Goal: Task Accomplishment & Management: Manage account settings

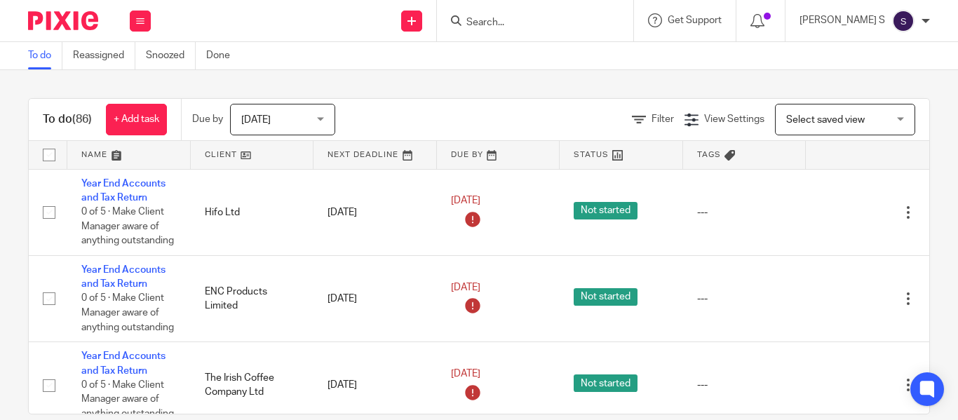
click at [528, 20] on input "Search" at bounding box center [528, 23] width 126 height 13
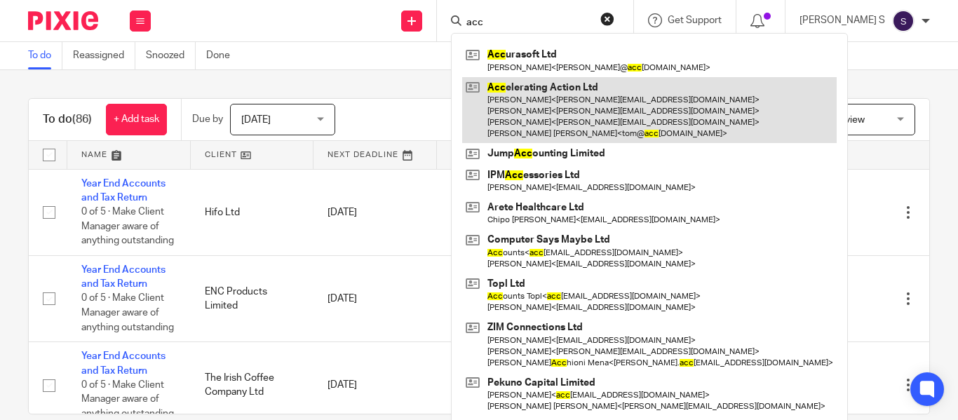
type input "acc"
click at [569, 102] on link at bounding box center [649, 110] width 375 height 67
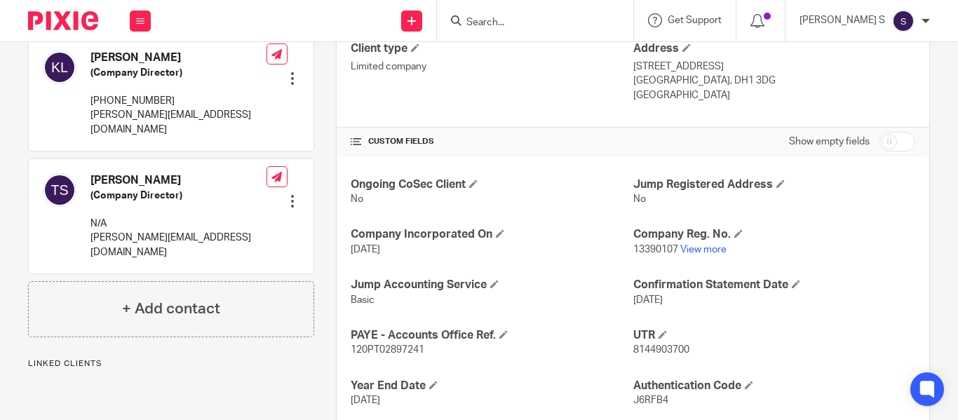
scroll to position [421, 0]
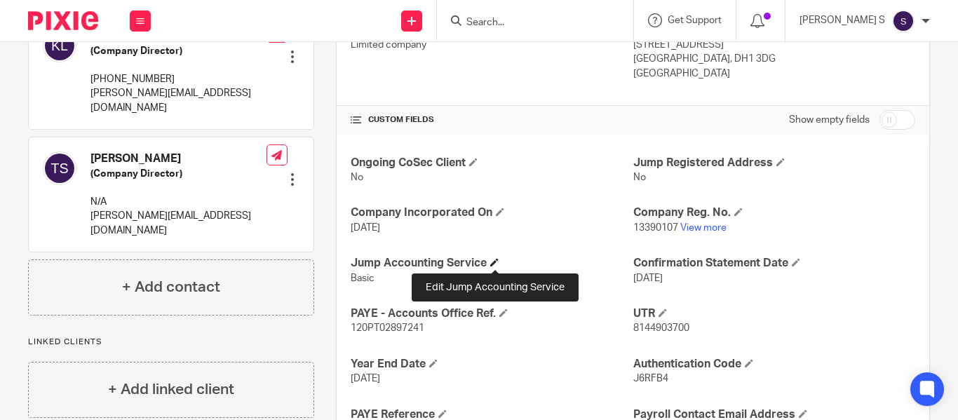
click at [497, 265] on span at bounding box center [494, 262] width 8 height 8
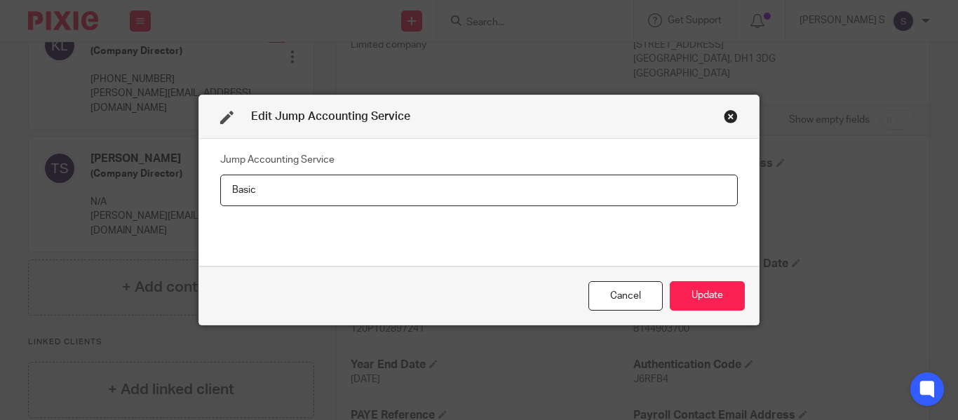
drag, startPoint x: 279, startPoint y: 196, endPoint x: 162, endPoint y: 202, distance: 116.6
click at [162, 202] on div "Edit Jump Accounting Service Jump Accounting Service Basic Cancel Update" at bounding box center [479, 210] width 958 height 420
type input "Year end only"
click at [689, 293] on button "Update" at bounding box center [707, 296] width 75 height 30
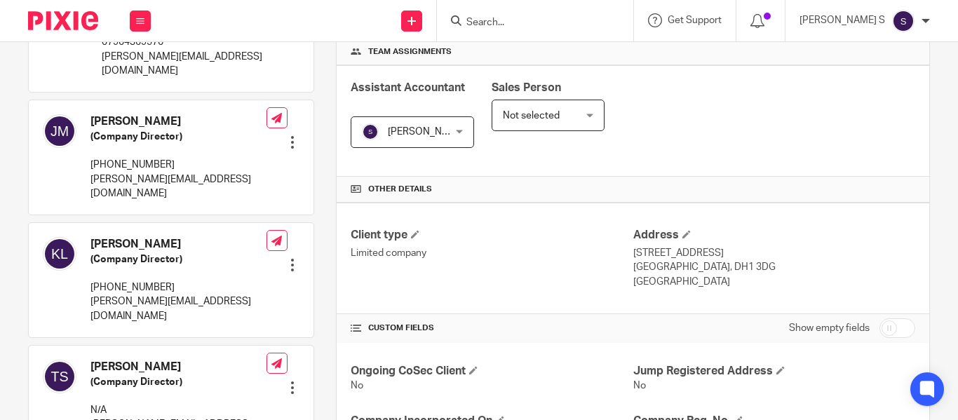
scroll to position [210, 0]
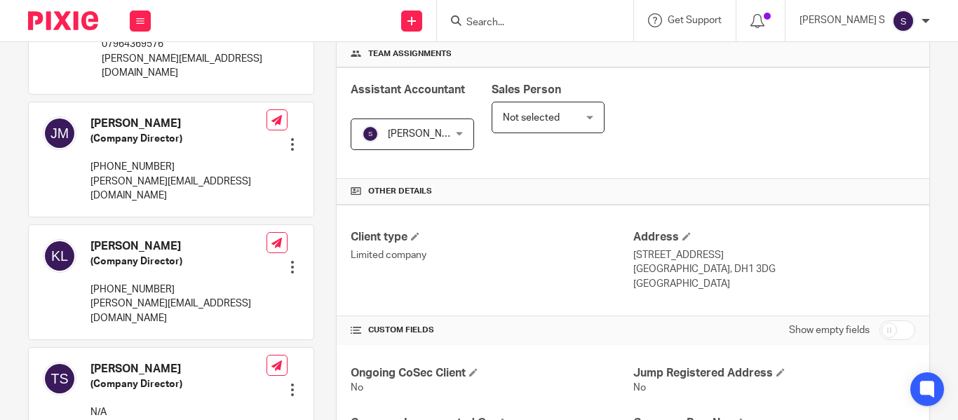
click at [519, 20] on input "Search" at bounding box center [528, 23] width 126 height 13
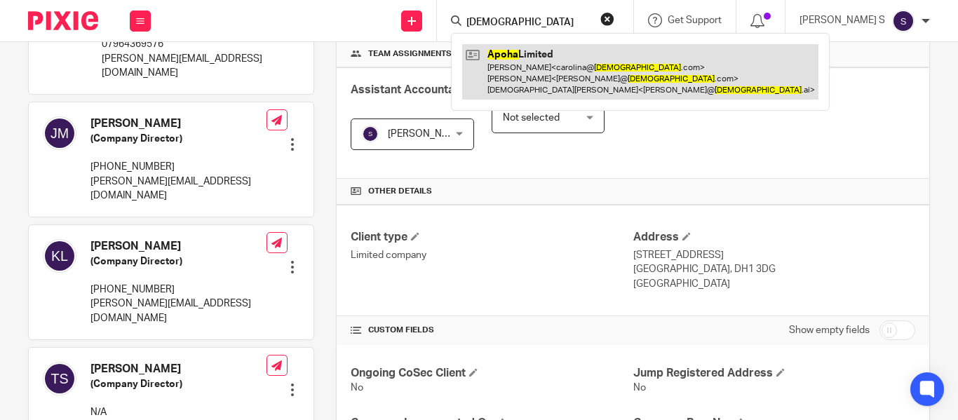
type input "apoha"
click at [630, 67] on link at bounding box center [640, 71] width 356 height 55
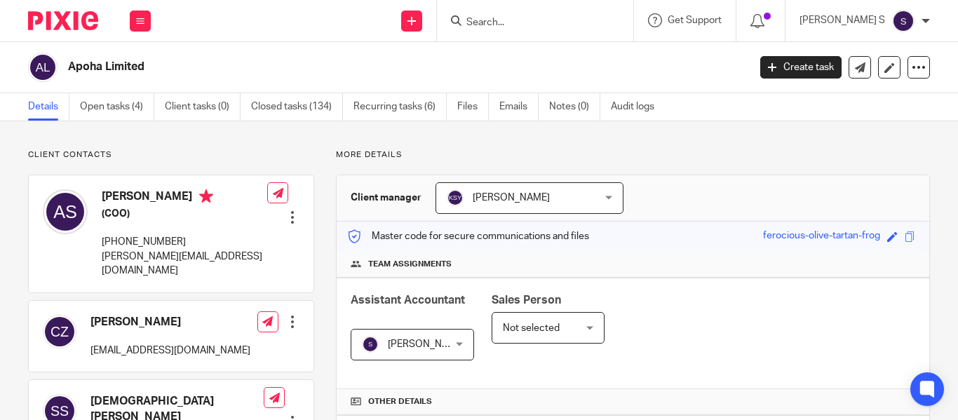
click at [529, 25] on input "Search" at bounding box center [528, 23] width 126 height 13
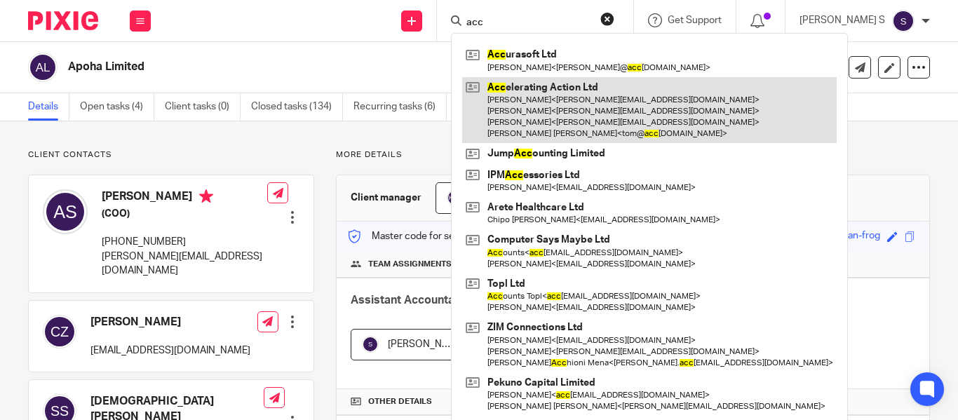
type input "acc"
click at [623, 114] on link at bounding box center [649, 110] width 375 height 67
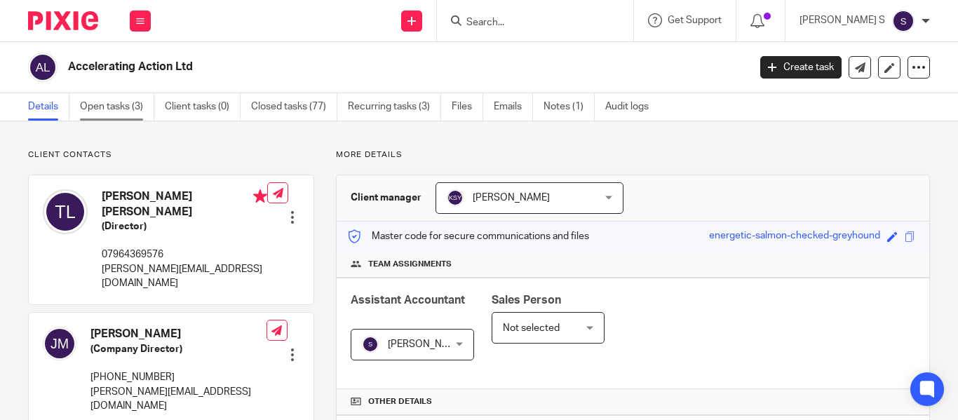
click at [131, 109] on link "Open tasks (3)" at bounding box center [117, 106] width 74 height 27
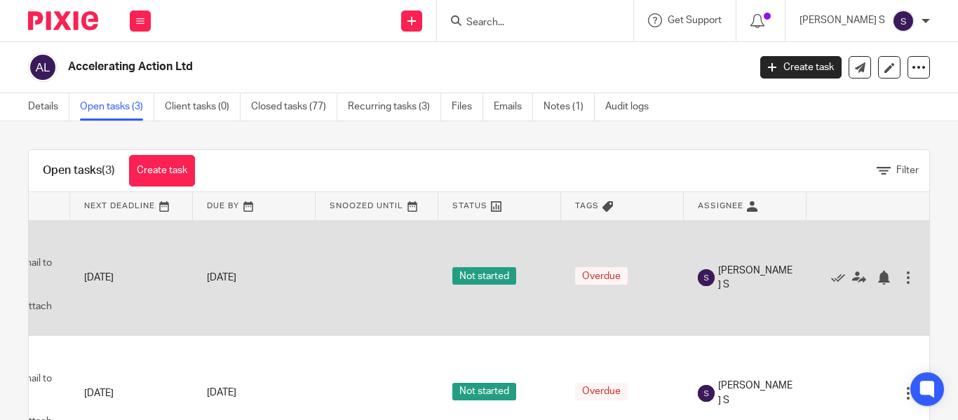
scroll to position [0, 113]
click at [831, 278] on icon at bounding box center [838, 278] width 14 height 14
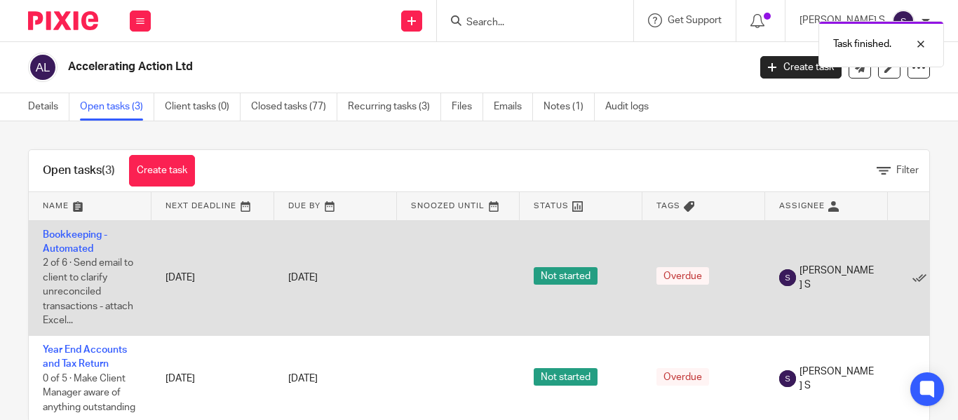
scroll to position [0, 102]
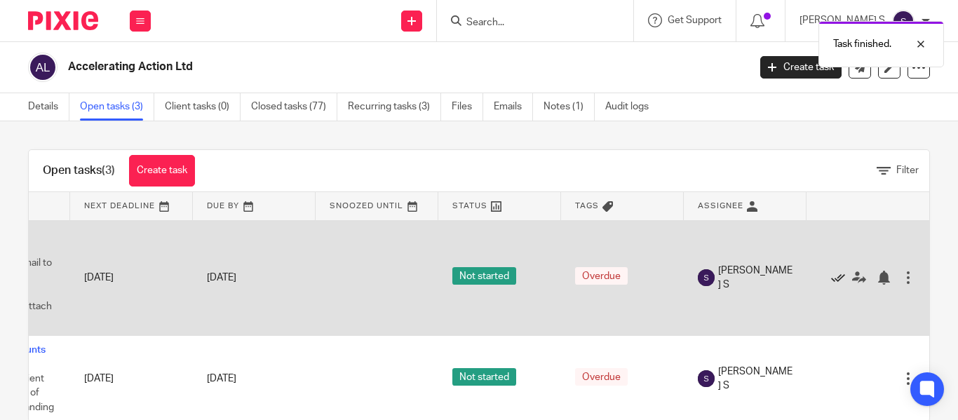
click at [831, 280] on icon at bounding box center [838, 278] width 14 height 14
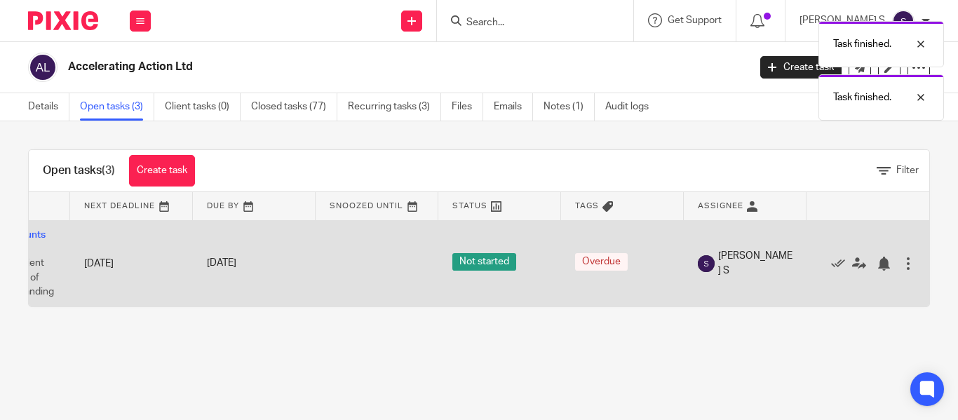
scroll to position [0, 0]
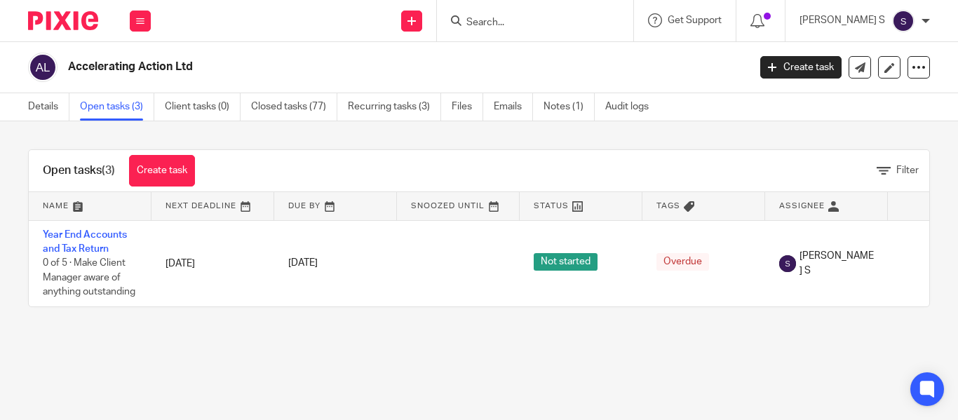
click at [526, 27] on input "Search" at bounding box center [528, 23] width 126 height 13
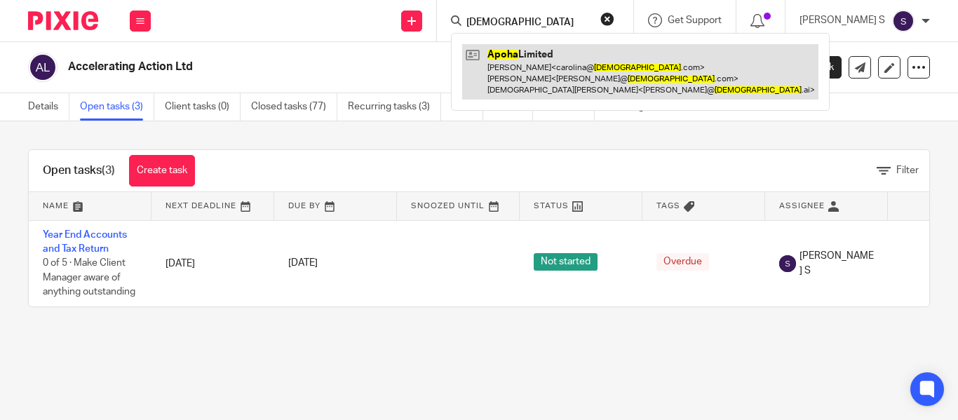
type input "apoha"
click at [597, 62] on link at bounding box center [640, 71] width 356 height 55
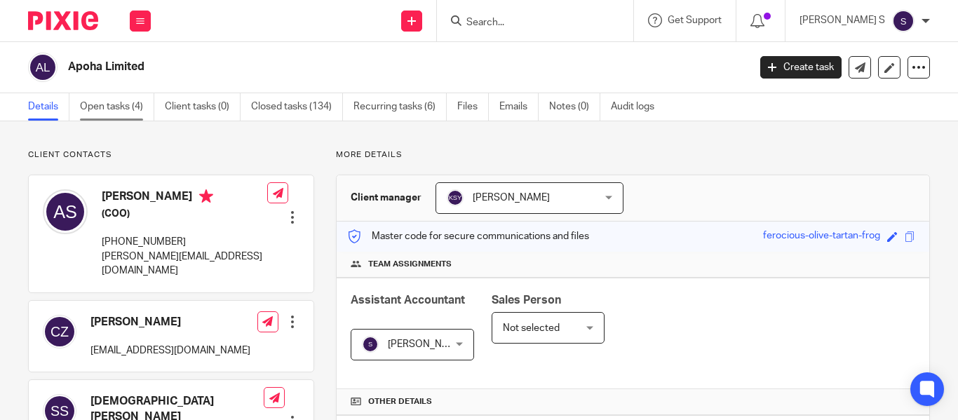
click at [121, 116] on link "Open tasks (4)" at bounding box center [117, 106] width 74 height 27
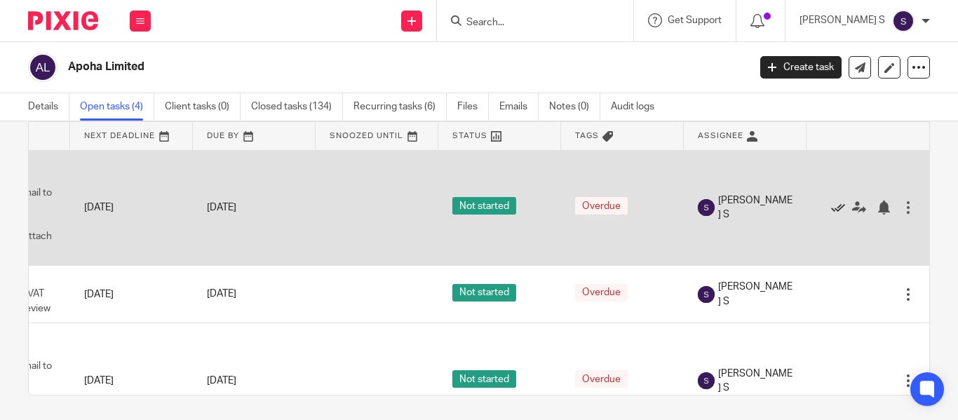
scroll to position [0, 113]
click at [831, 210] on icon at bounding box center [838, 208] width 14 height 14
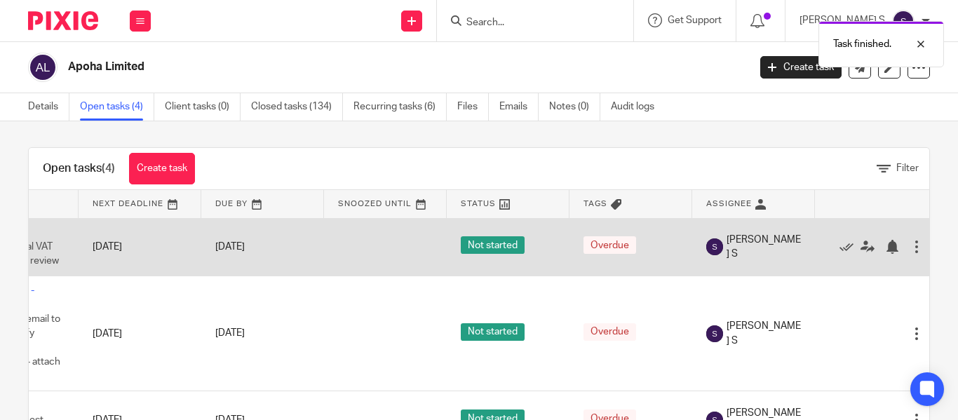
scroll to position [0, 102]
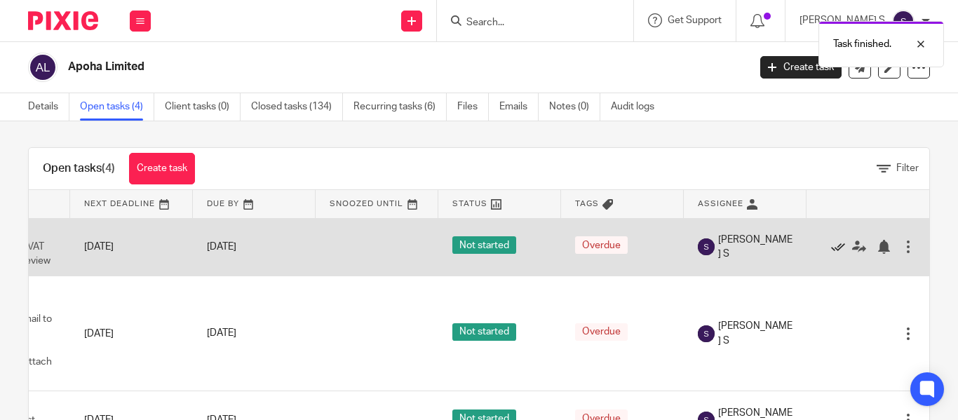
click at [831, 247] on icon at bounding box center [838, 247] width 14 height 14
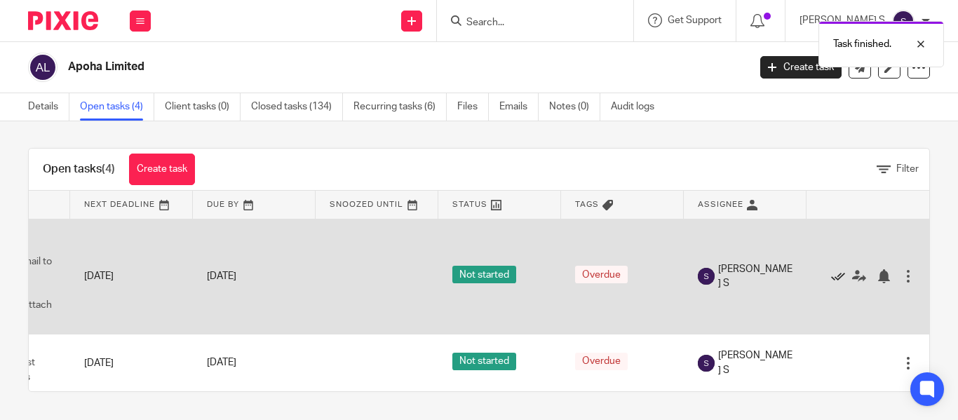
click at [831, 269] on icon at bounding box center [838, 276] width 14 height 14
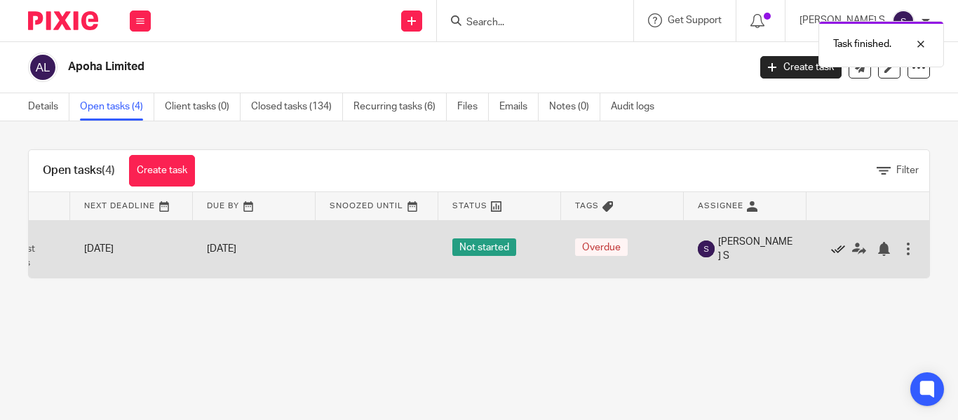
click at [831, 252] on icon at bounding box center [838, 249] width 14 height 14
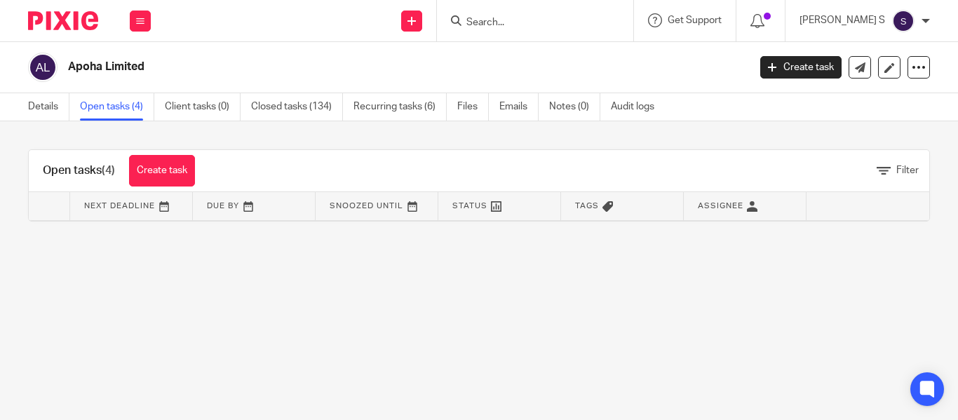
click at [530, 22] on input "Search" at bounding box center [528, 23] width 126 height 13
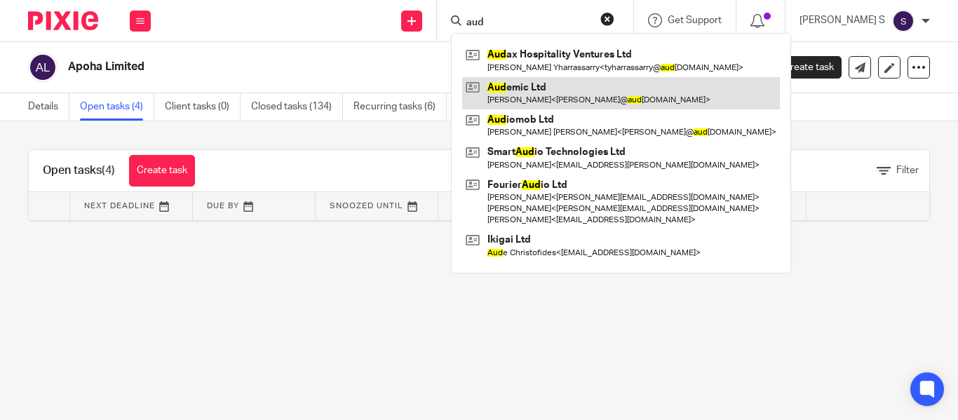
type input "aud"
click at [615, 93] on link at bounding box center [621, 93] width 318 height 32
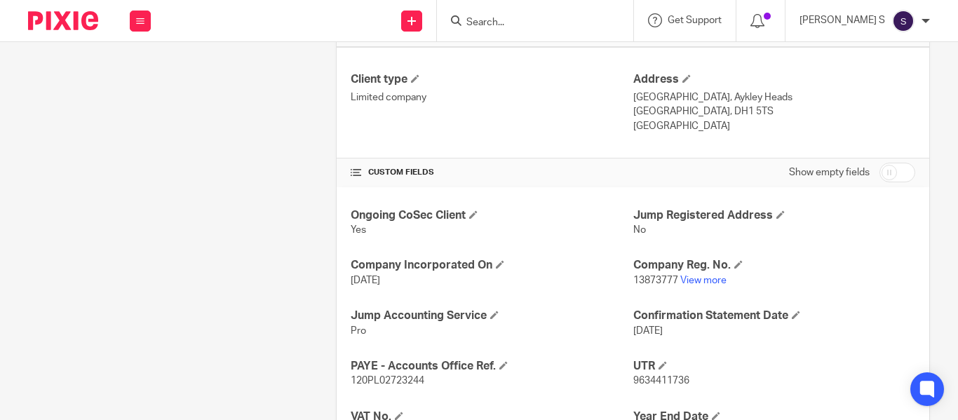
scroll to position [421, 0]
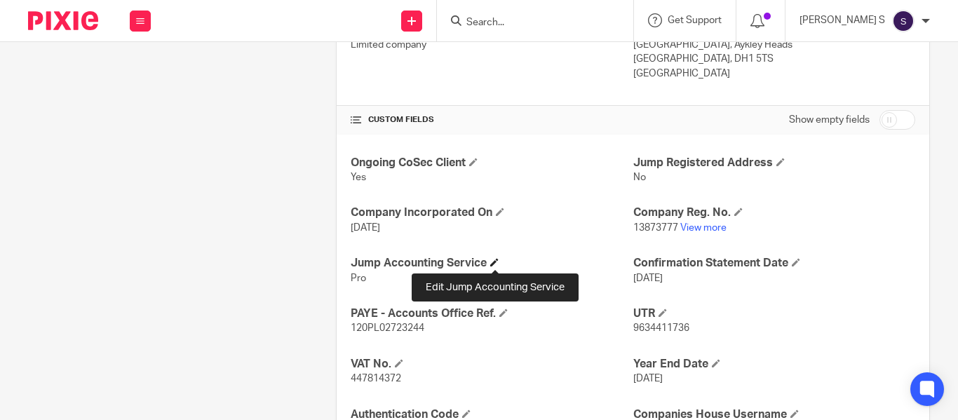
click at [498, 263] on span at bounding box center [494, 262] width 8 height 8
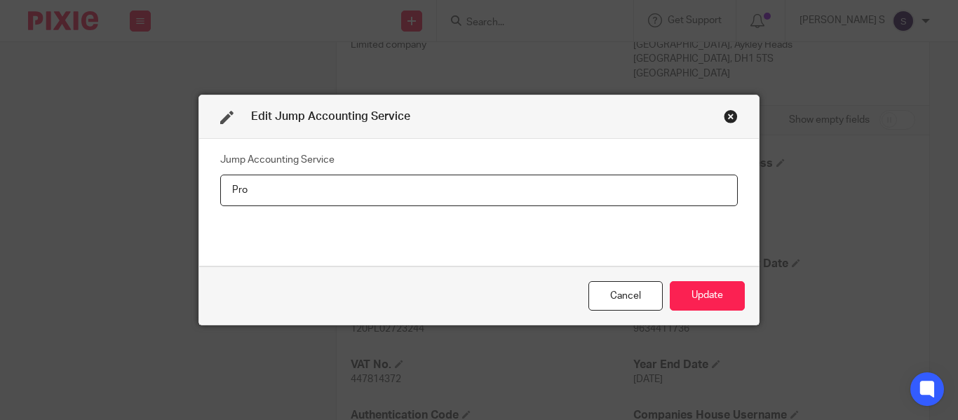
drag, startPoint x: 267, startPoint y: 187, endPoint x: 140, endPoint y: 194, distance: 127.9
click at [140, 194] on div "Edit Jump Accounting Service Jump Accounting Service Pro Cancel Update" at bounding box center [479, 210] width 958 height 420
type input "B"
type input "Basic + Payroll"
click at [722, 293] on button "Update" at bounding box center [707, 296] width 75 height 30
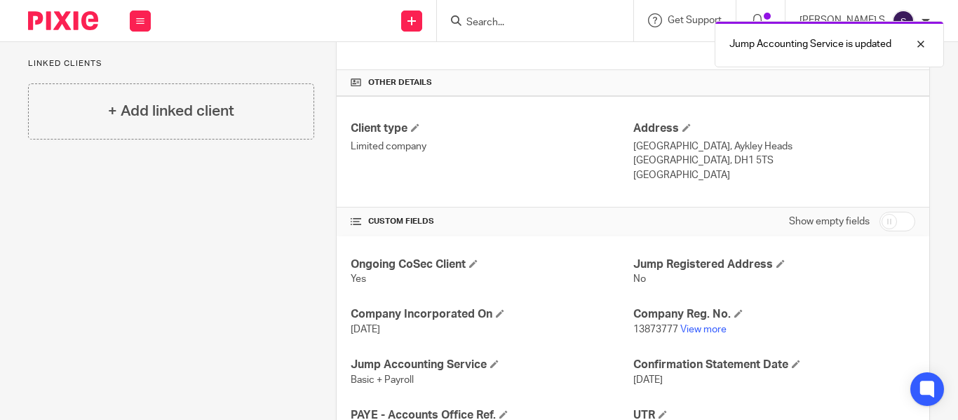
scroll to position [0, 0]
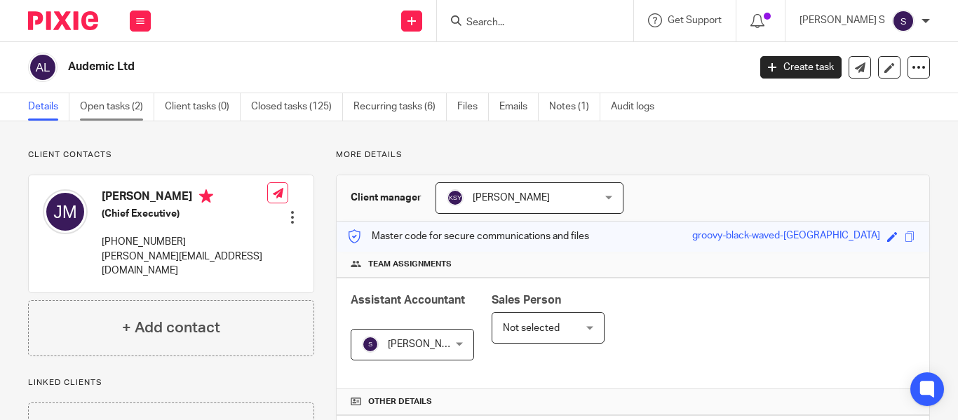
click at [135, 110] on link "Open tasks (2)" at bounding box center [117, 106] width 74 height 27
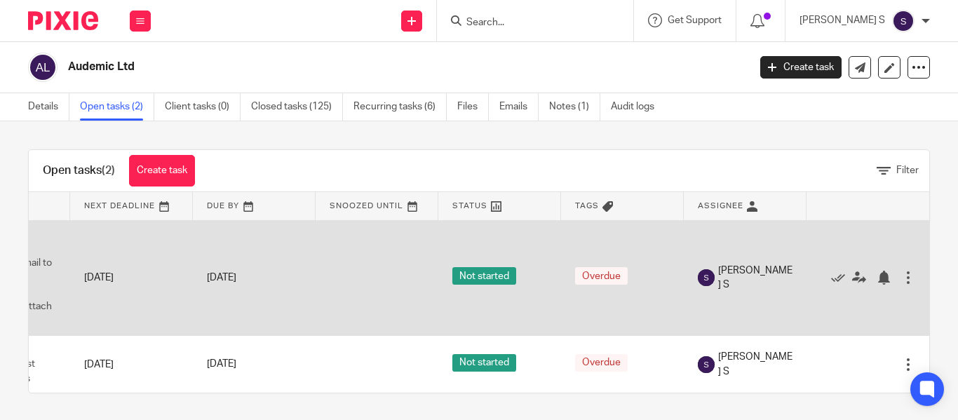
scroll to position [0, 102]
click at [831, 279] on icon at bounding box center [838, 278] width 14 height 14
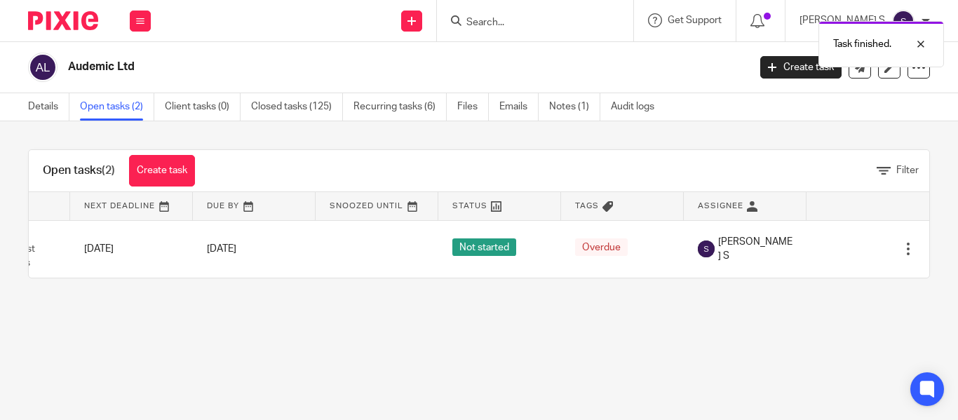
click at [525, 24] on div "Task finished." at bounding box center [711, 40] width 465 height 53
click at [412, 112] on link "Recurring tasks (6)" at bounding box center [400, 106] width 93 height 27
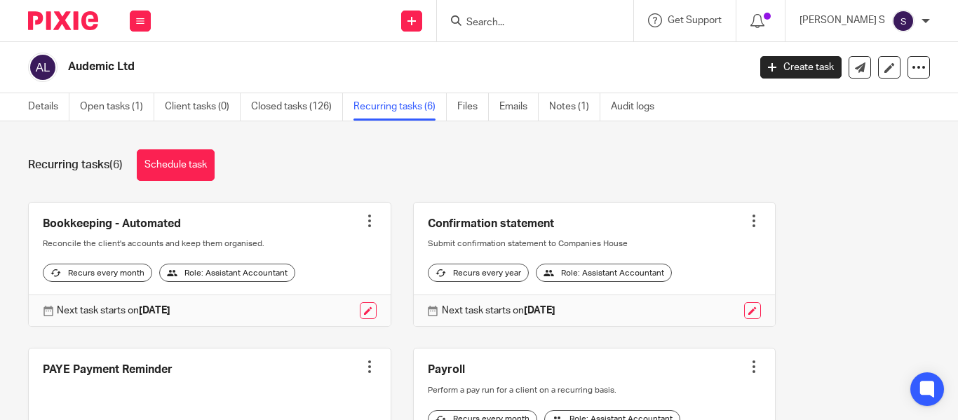
scroll to position [70, 0]
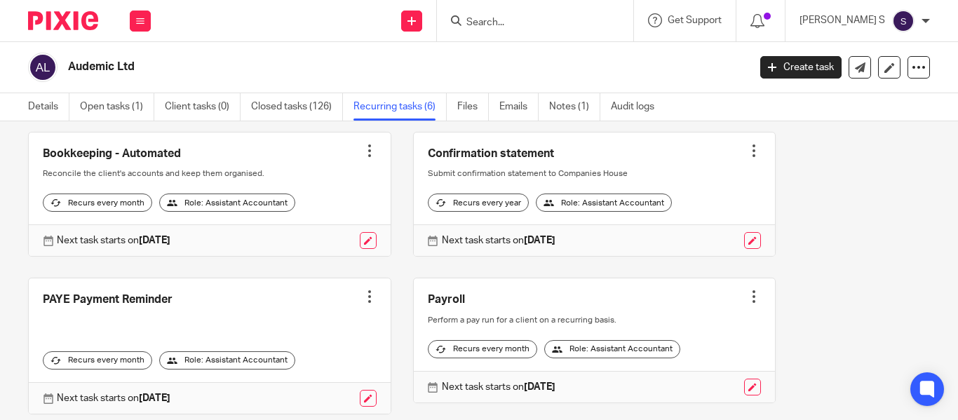
click at [516, 15] on form at bounding box center [539, 21] width 149 height 18
click at [540, 28] on input "Search" at bounding box center [528, 23] width 126 height 13
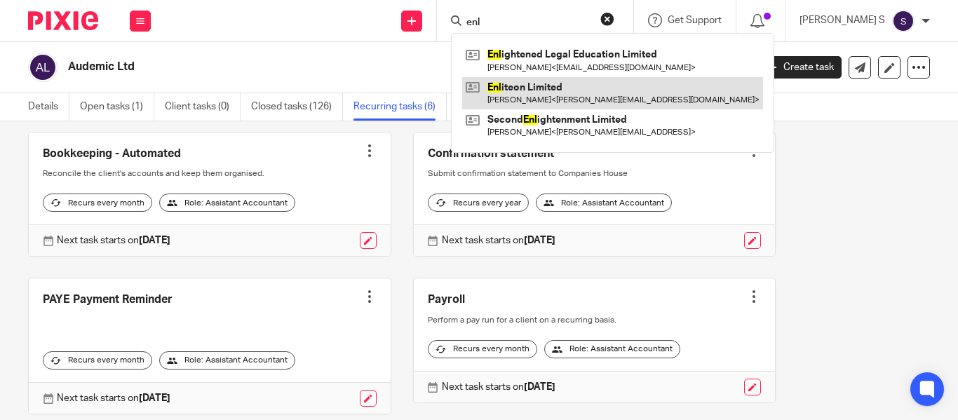
type input "enl"
click at [603, 85] on link at bounding box center [612, 93] width 301 height 32
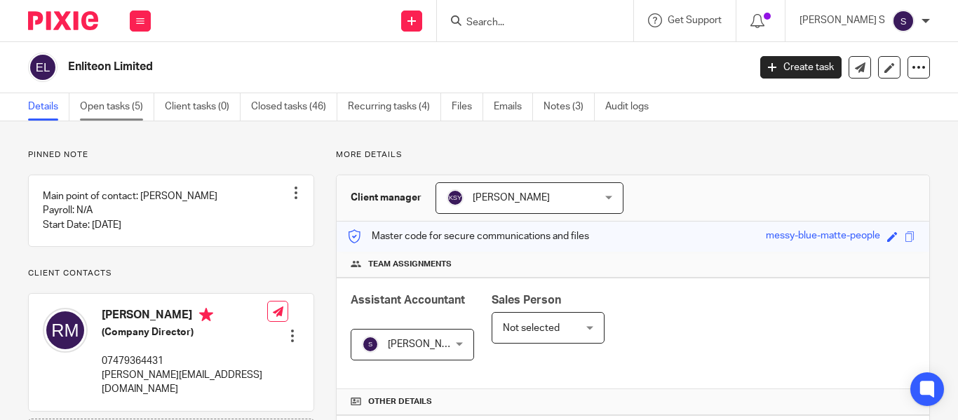
click at [96, 102] on link "Open tasks (5)" at bounding box center [117, 106] width 74 height 27
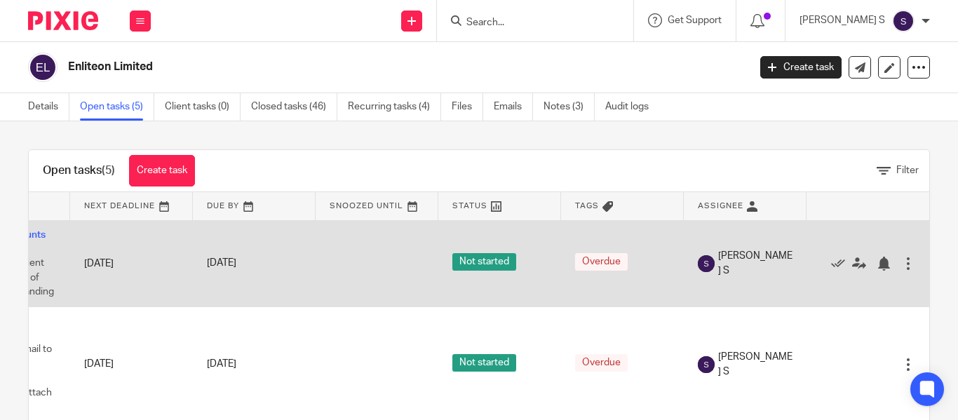
scroll to position [0, 113]
click at [831, 259] on icon at bounding box center [838, 264] width 14 height 14
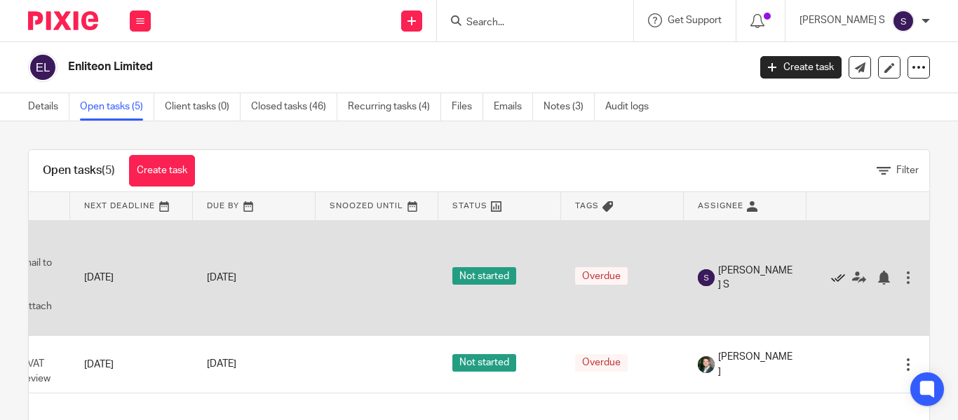
click at [831, 277] on icon at bounding box center [838, 278] width 14 height 14
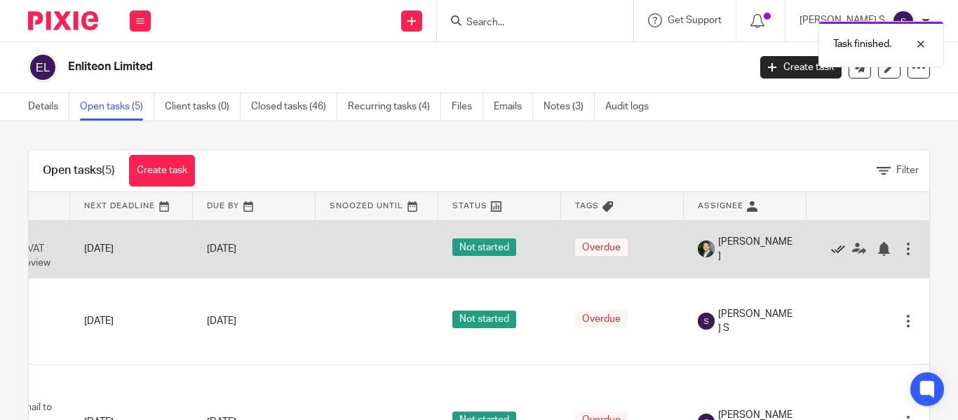
click at [831, 252] on icon at bounding box center [838, 249] width 14 height 14
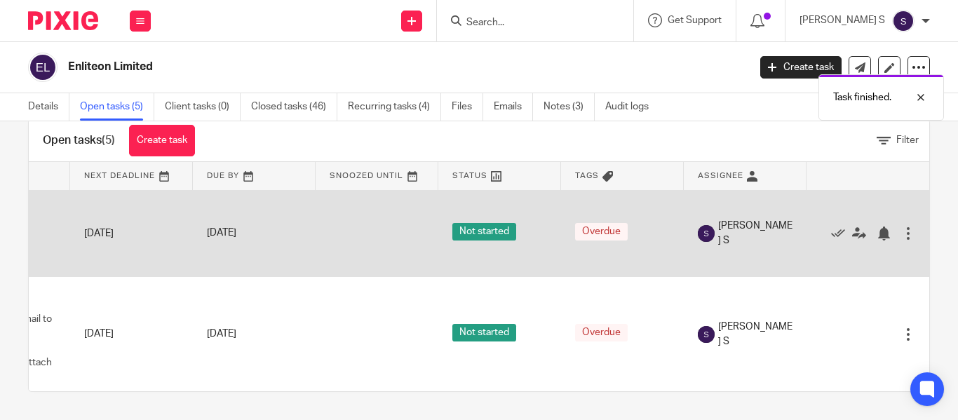
scroll to position [0, 102]
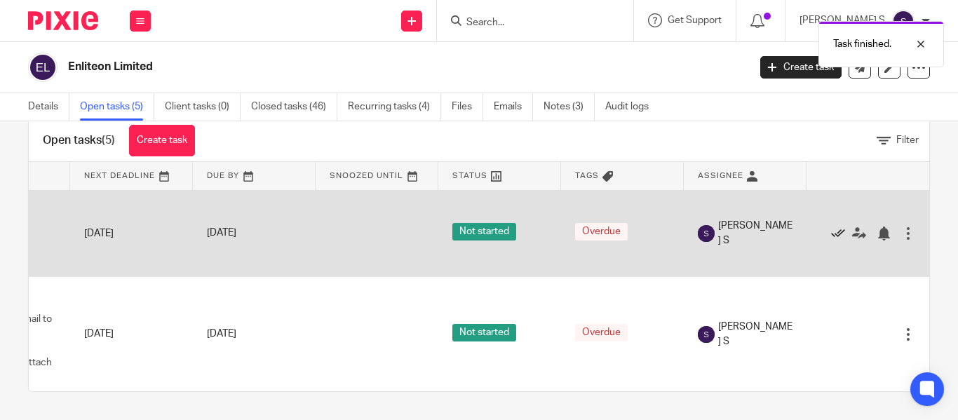
click at [831, 227] on icon at bounding box center [838, 234] width 14 height 14
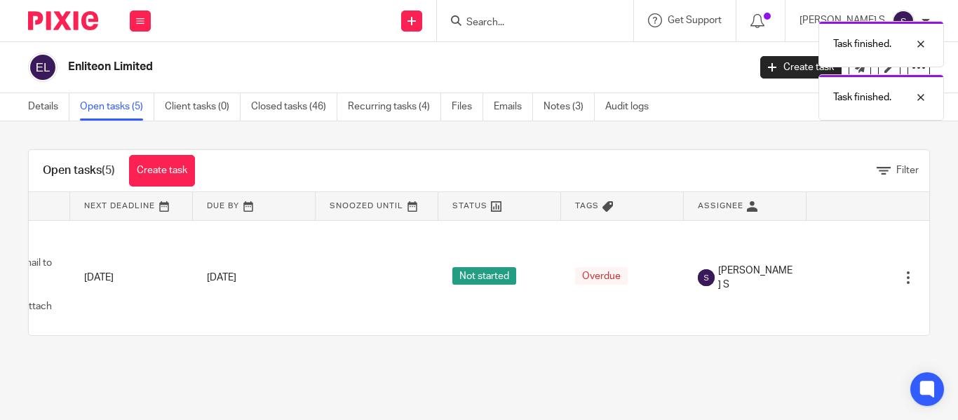
scroll to position [0, 0]
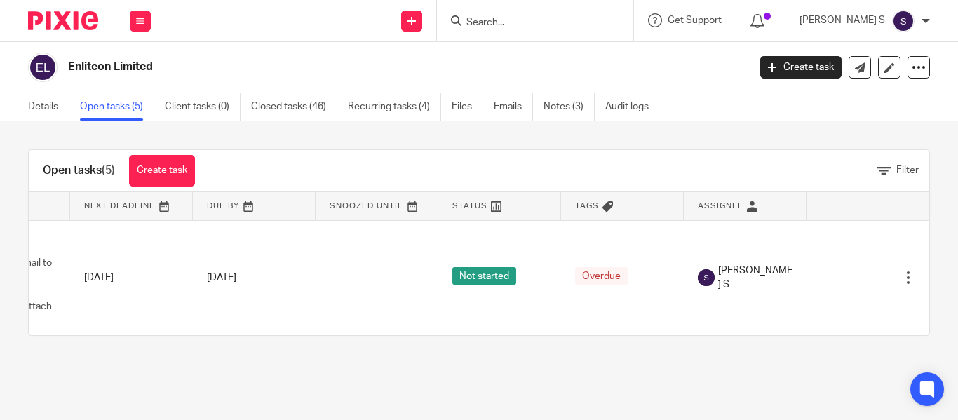
click at [529, 20] on input "Search" at bounding box center [528, 23] width 126 height 13
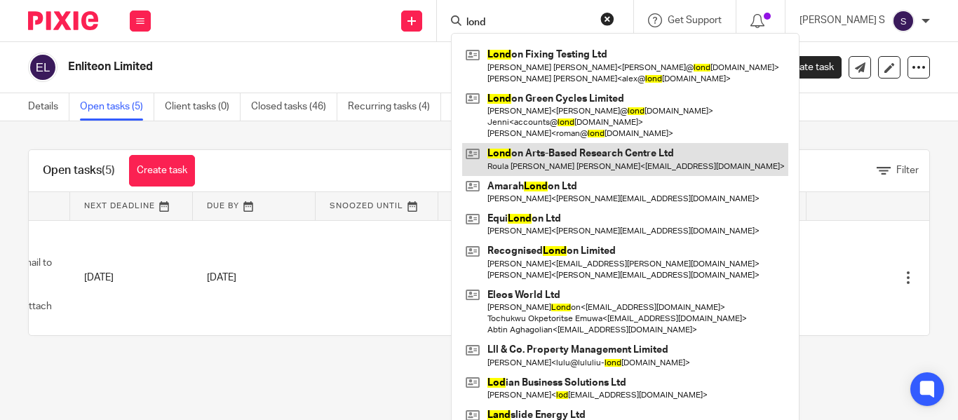
type input "lond"
click at [584, 158] on link at bounding box center [625, 159] width 326 height 32
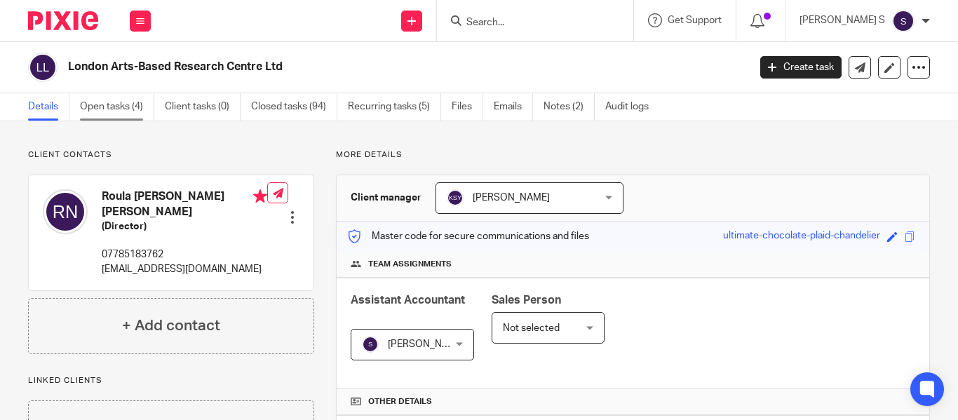
click at [116, 97] on link "Open tasks (4)" at bounding box center [117, 106] width 74 height 27
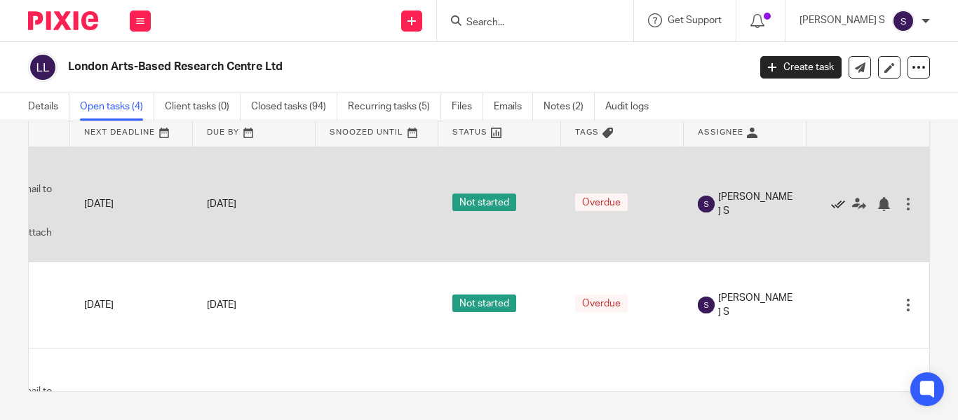
scroll to position [1, 111]
click at [831, 202] on icon at bounding box center [838, 203] width 14 height 14
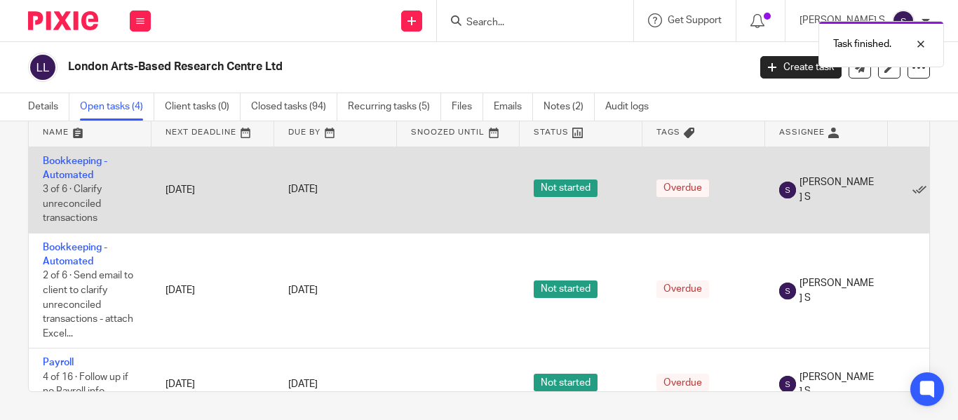
scroll to position [0, 113]
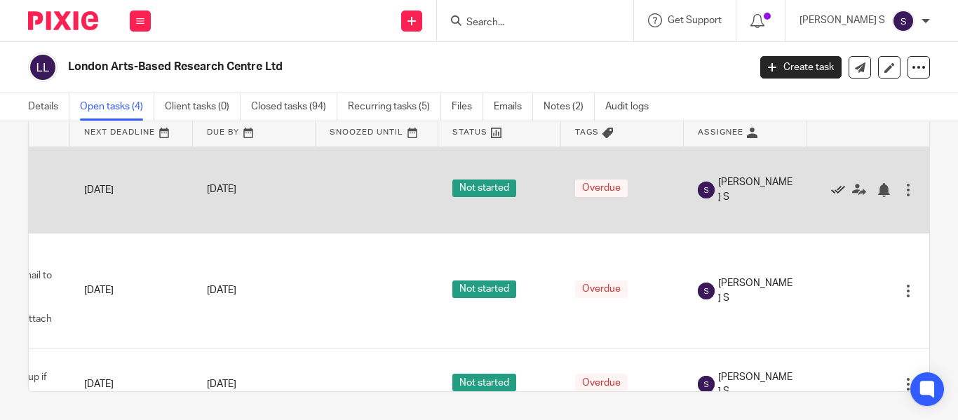
click at [831, 192] on icon at bounding box center [838, 190] width 14 height 14
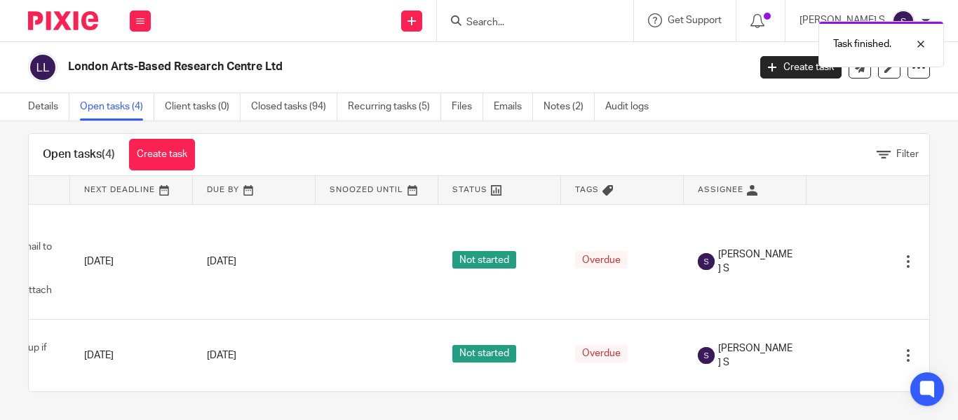
scroll to position [0, 0]
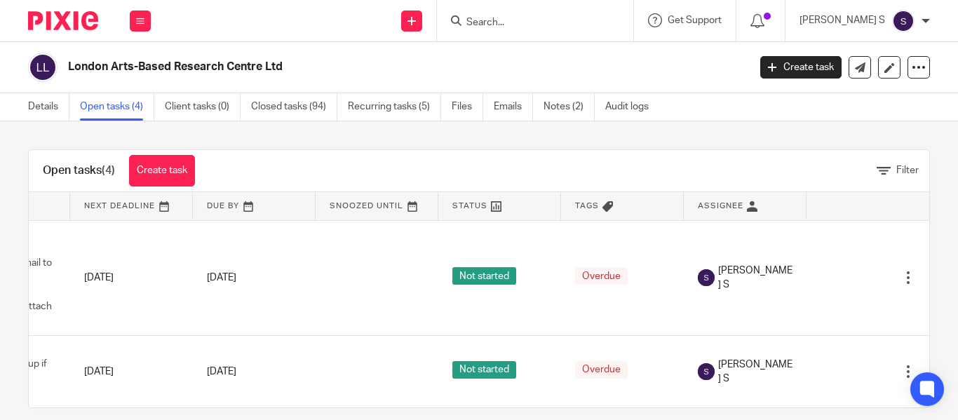
click at [511, 23] on input "Search" at bounding box center [528, 23] width 126 height 13
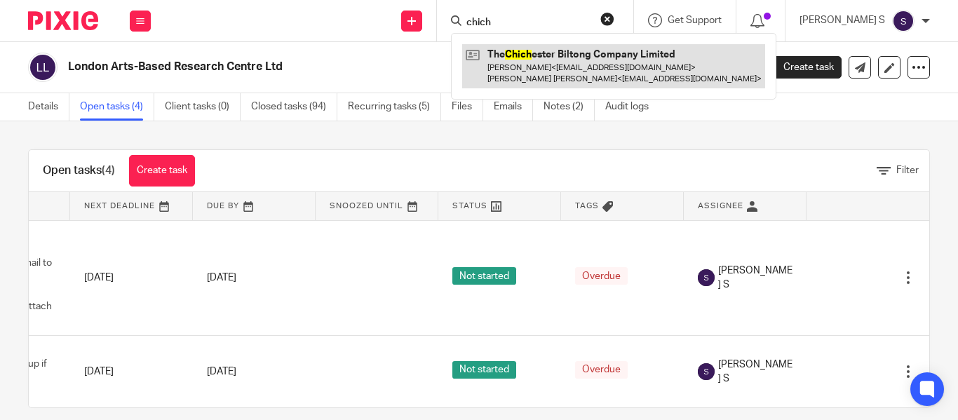
type input "chich"
click at [633, 65] on link at bounding box center [613, 66] width 303 height 44
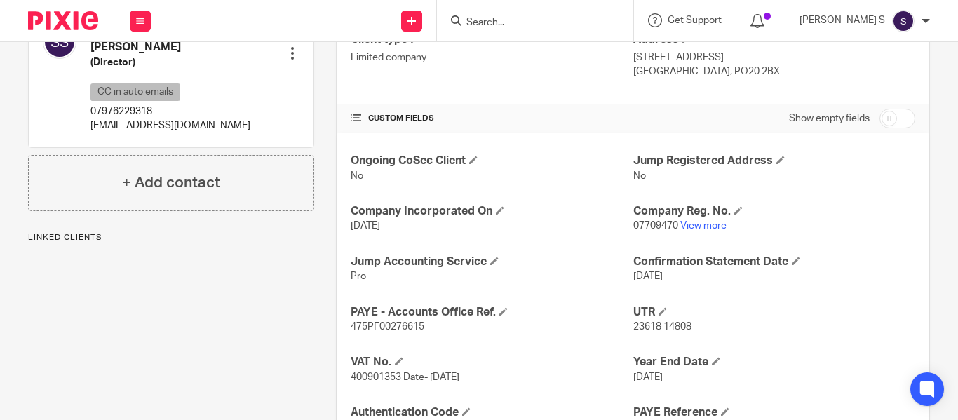
scroll to position [421, 0]
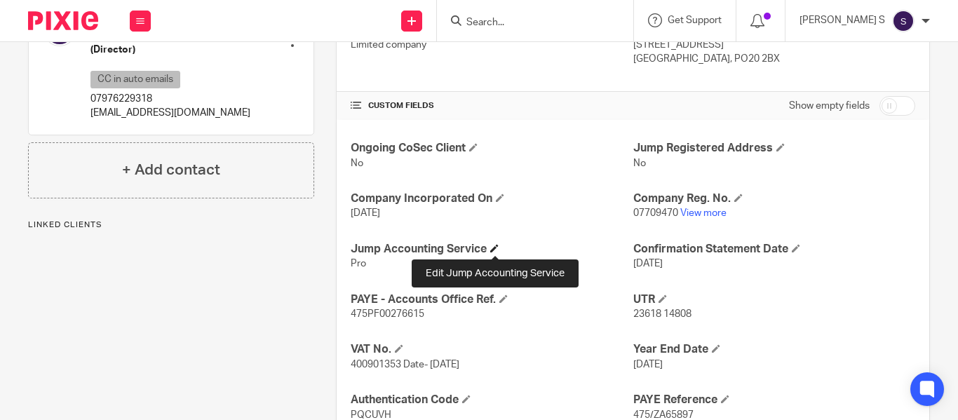
click at [493, 245] on span at bounding box center [494, 248] width 8 height 8
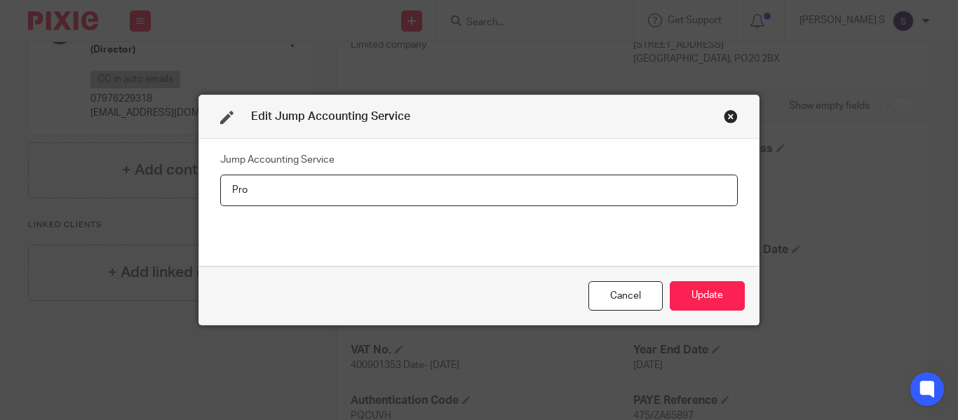
click at [210, 185] on div "Jump Accounting Service Pro" at bounding box center [479, 202] width 560 height 127
type input "Basic + VAT"
click at [716, 297] on button "Update" at bounding box center [707, 296] width 75 height 30
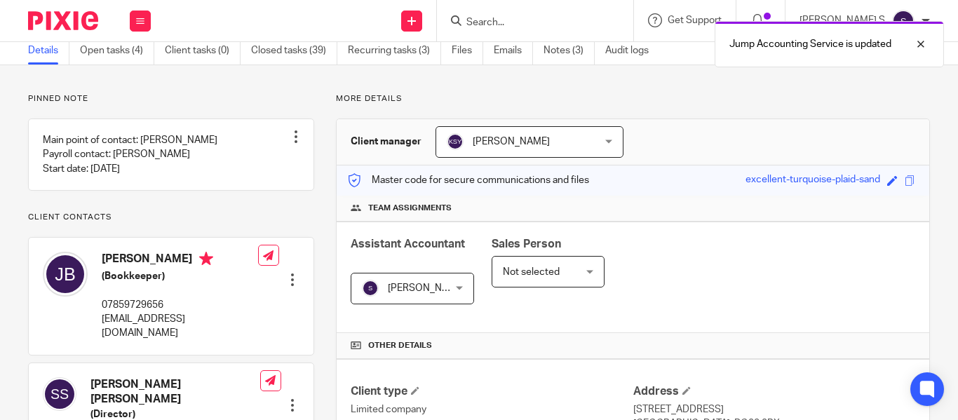
scroll to position [0, 0]
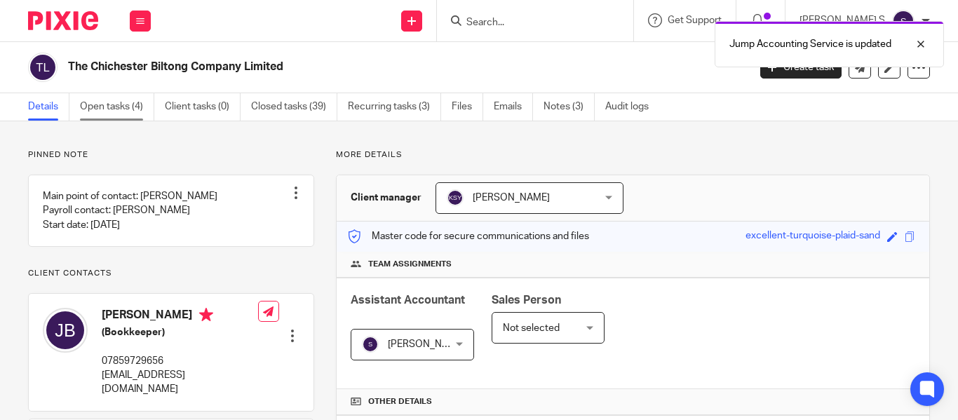
click at [122, 110] on link "Open tasks (4)" at bounding box center [117, 106] width 74 height 27
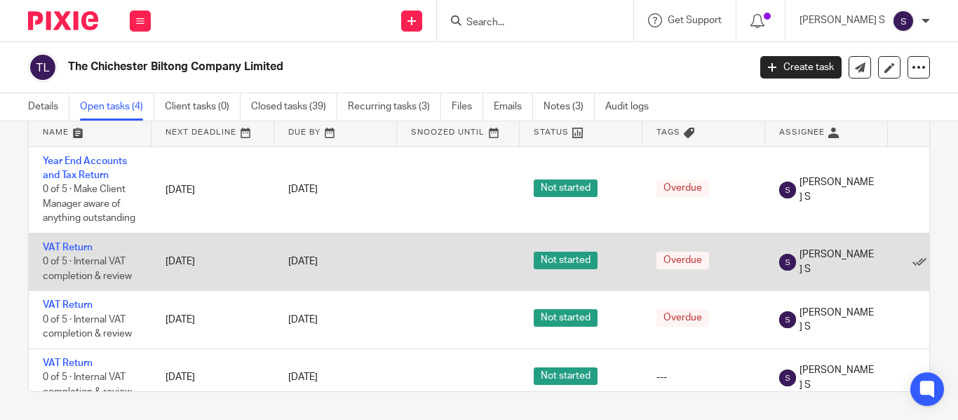
scroll to position [0, 113]
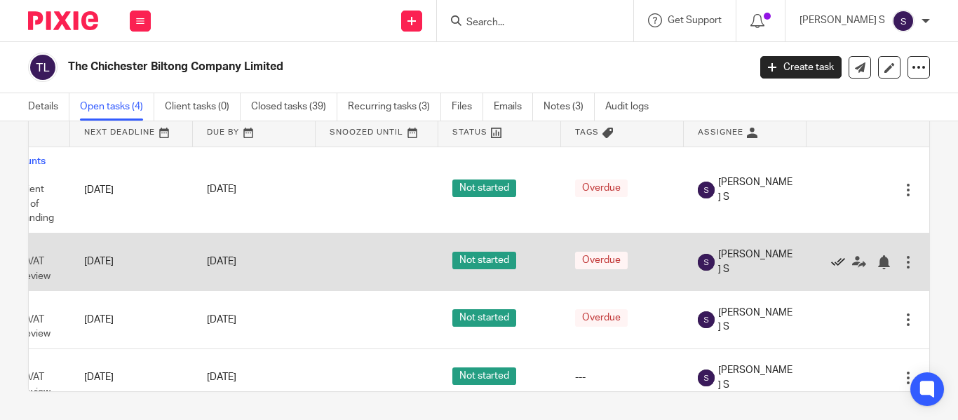
click at [831, 264] on icon at bounding box center [838, 262] width 14 height 14
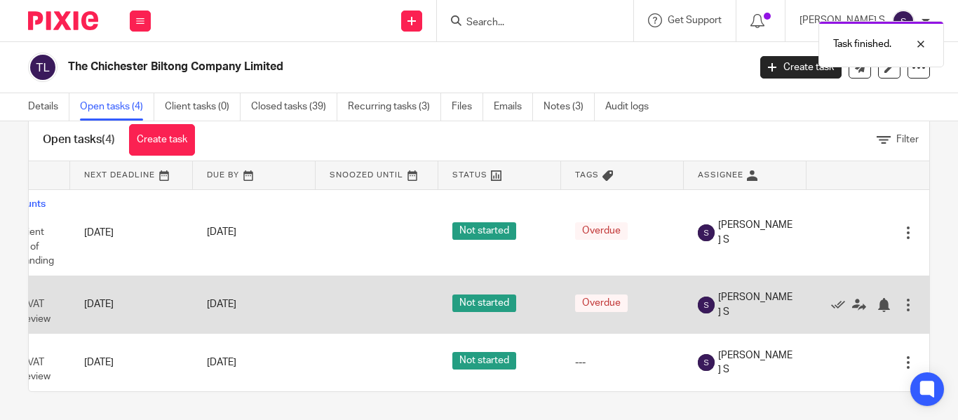
scroll to position [0, 0]
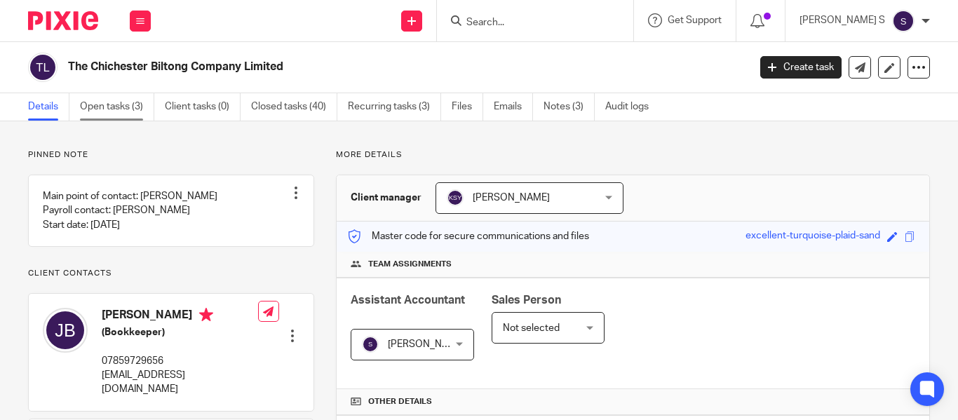
click at [128, 112] on link "Open tasks (3)" at bounding box center [117, 106] width 74 height 27
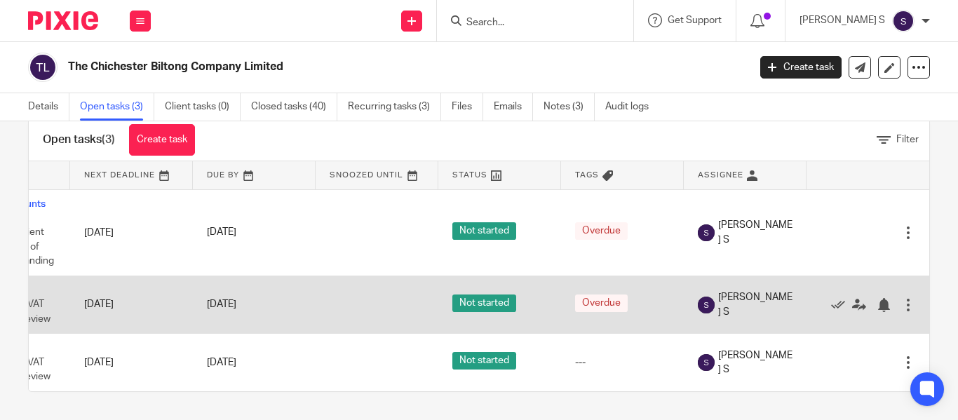
scroll to position [0, 86]
click at [832, 298] on icon at bounding box center [838, 305] width 14 height 14
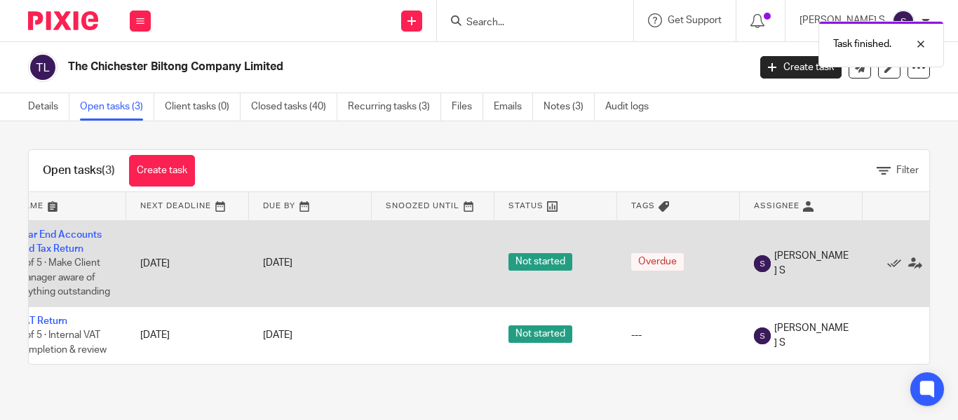
scroll to position [0, 0]
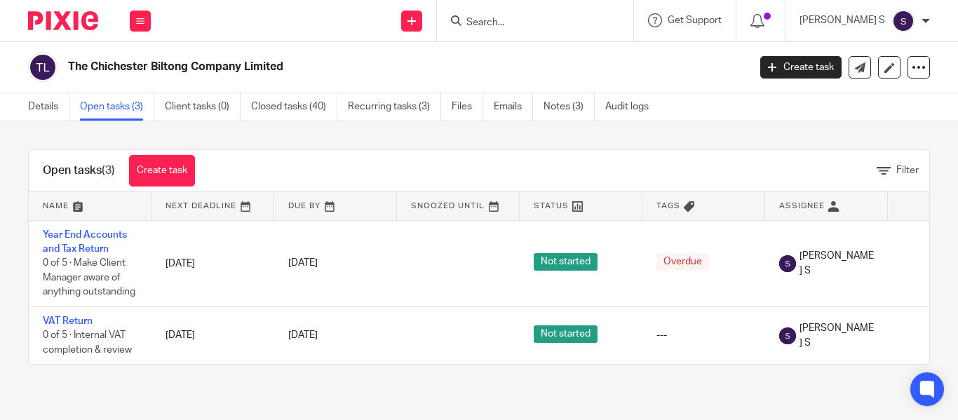
click at [549, 22] on input "Search" at bounding box center [528, 23] width 126 height 13
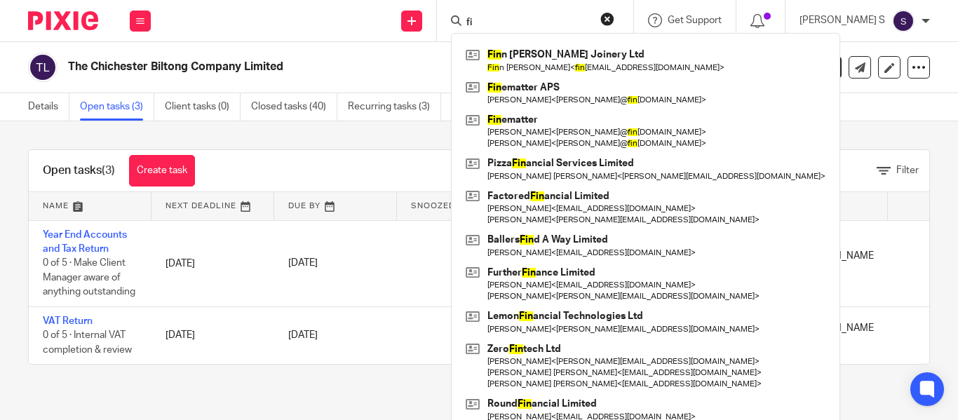
type input "f"
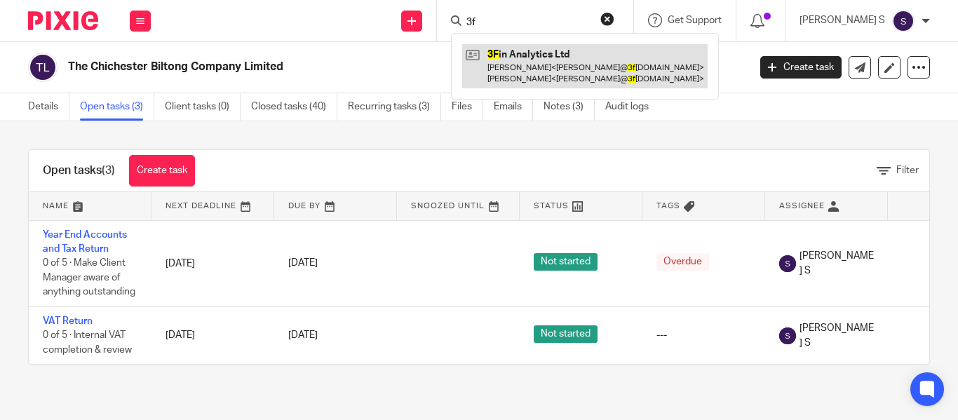
type input "3f"
click at [616, 65] on link at bounding box center [585, 66] width 246 height 44
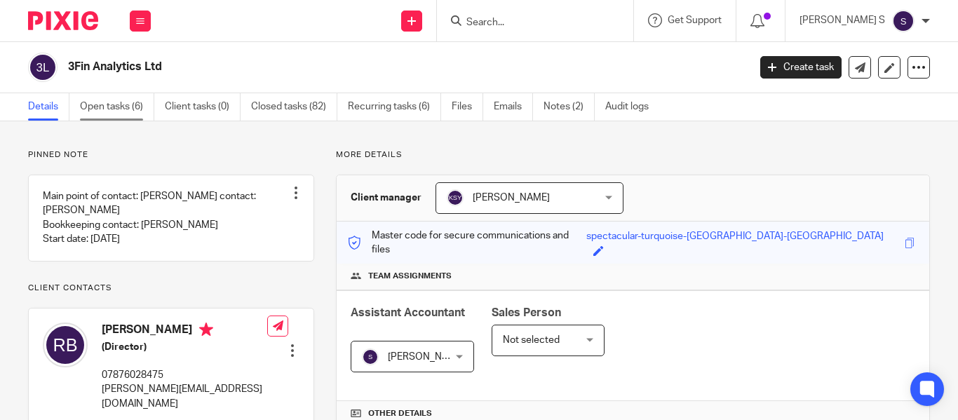
click at [121, 112] on link "Open tasks (6)" at bounding box center [117, 106] width 74 height 27
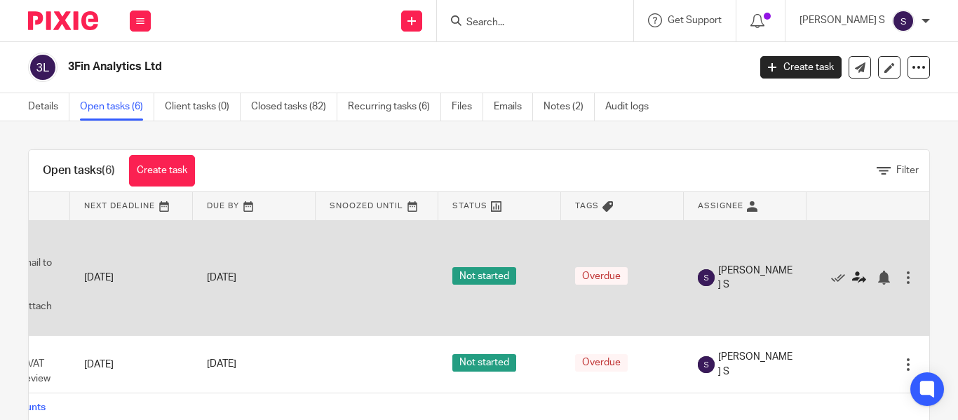
scroll to position [0, 110]
click at [831, 280] on icon at bounding box center [838, 278] width 14 height 14
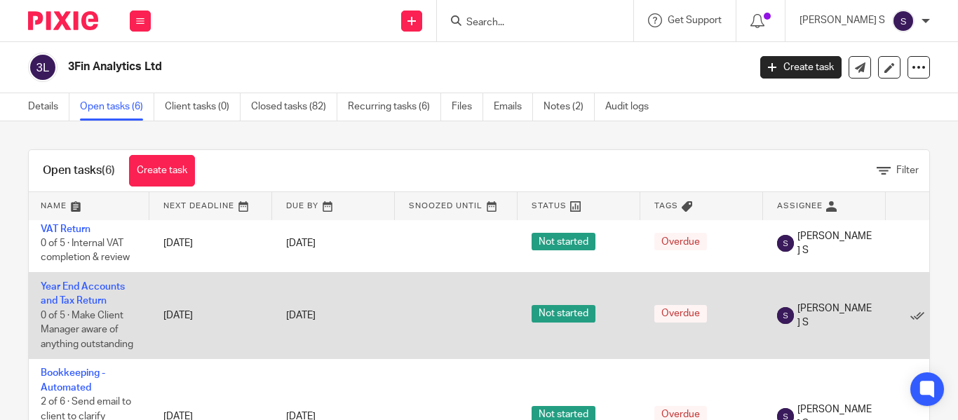
scroll to position [0, 2]
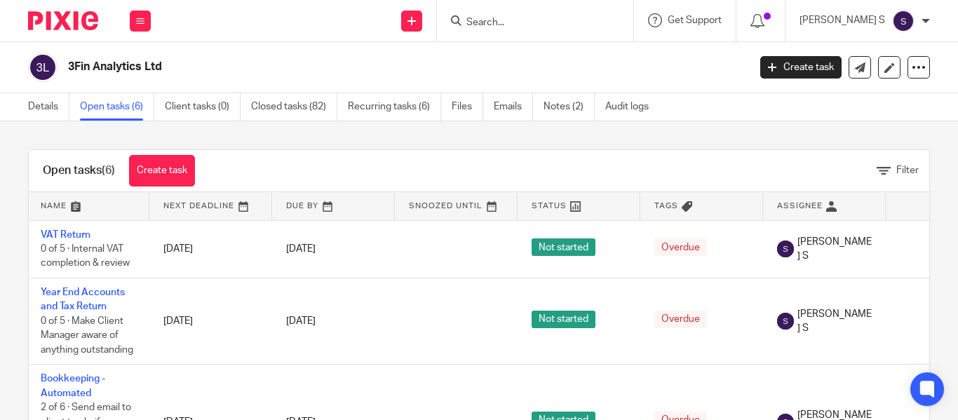
click at [514, 23] on input "Search" at bounding box center [528, 23] width 126 height 13
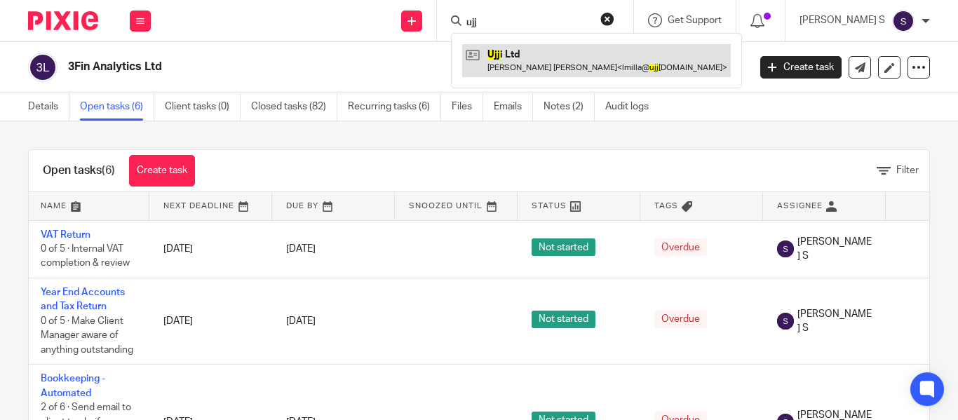
type input "ujj"
click at [569, 59] on link at bounding box center [596, 60] width 269 height 32
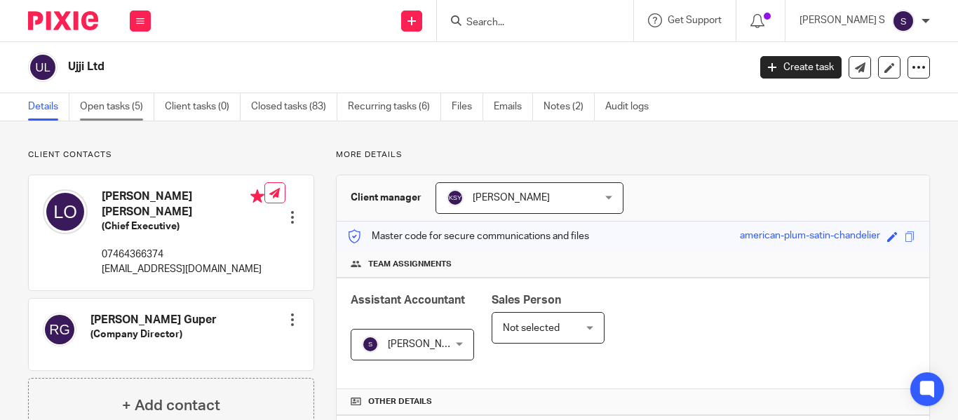
click at [126, 115] on link "Open tasks (5)" at bounding box center [117, 106] width 74 height 27
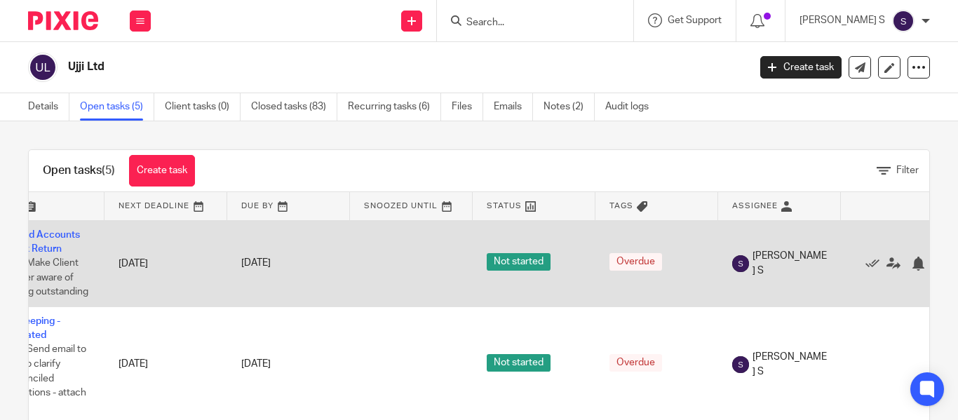
scroll to position [0, 46]
click at [870, 263] on icon at bounding box center [873, 264] width 14 height 14
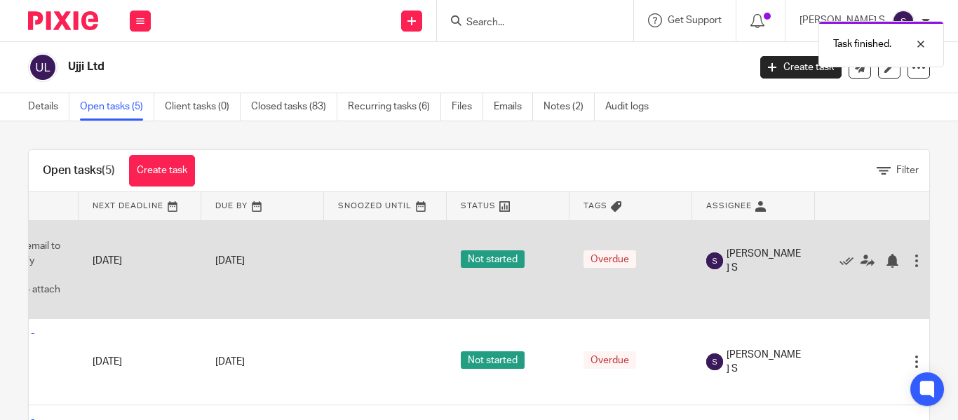
scroll to position [17, 76]
click at [843, 262] on icon at bounding box center [843, 261] width 14 height 14
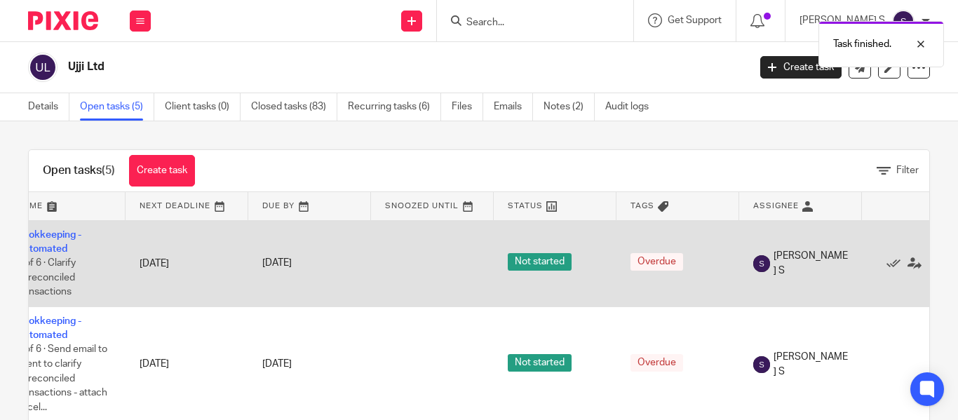
scroll to position [0, 34]
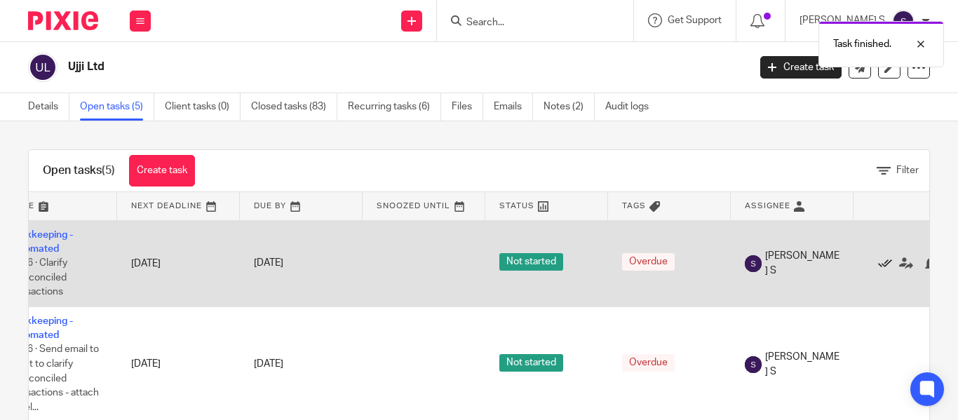
click at [886, 267] on icon at bounding box center [885, 264] width 14 height 14
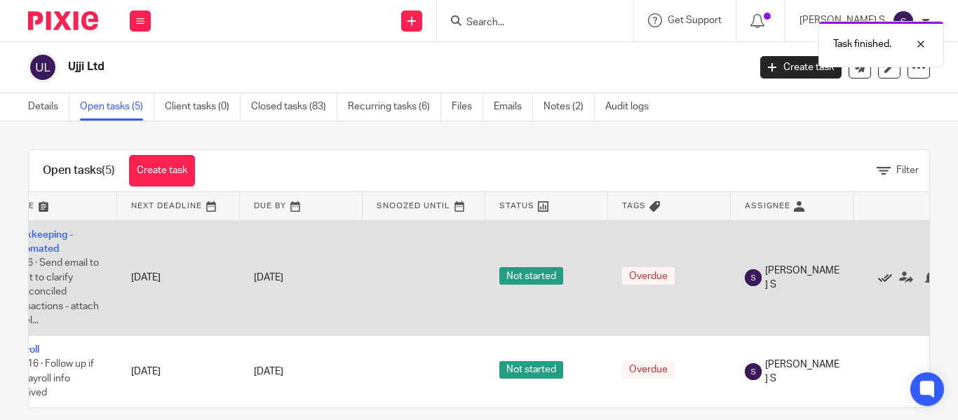
click at [886, 277] on icon at bounding box center [885, 278] width 14 height 14
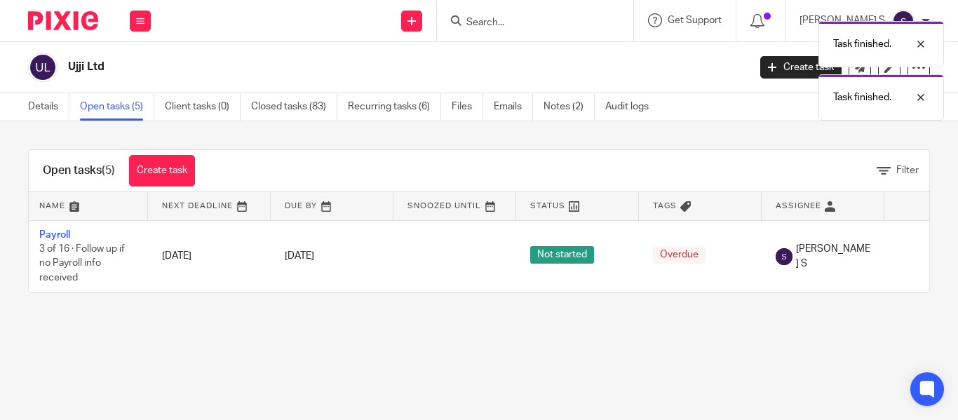
scroll to position [0, 3]
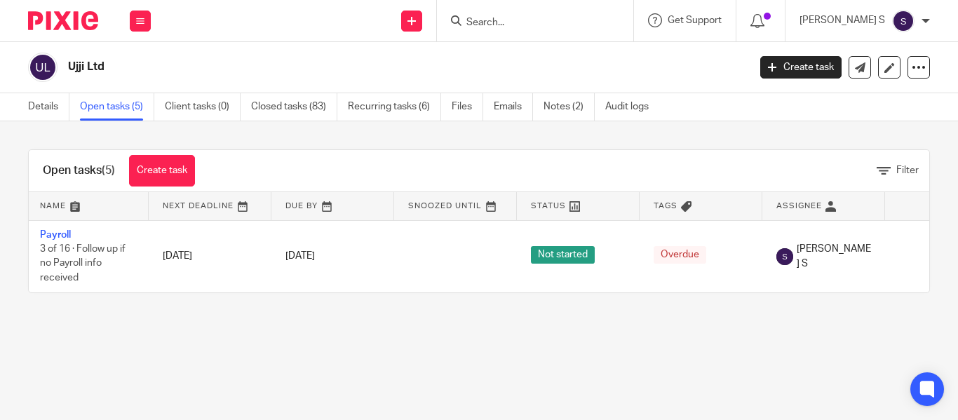
click at [542, 22] on input "Search" at bounding box center [528, 23] width 126 height 13
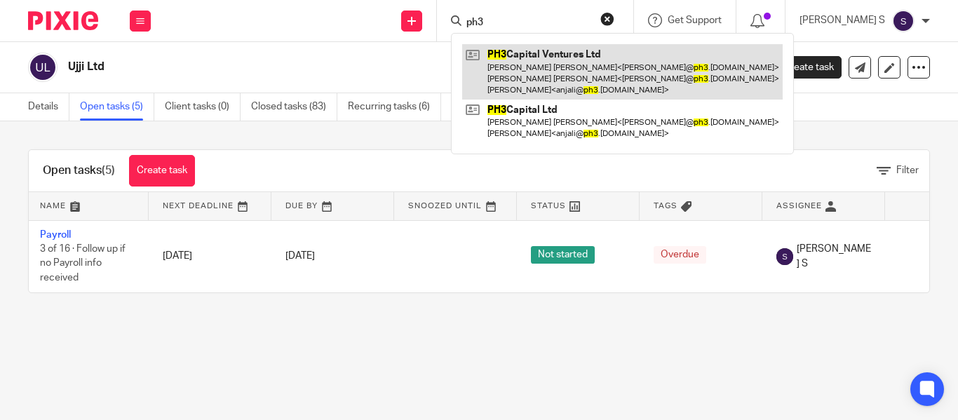
type input "ph3"
click at [620, 78] on link at bounding box center [622, 71] width 321 height 55
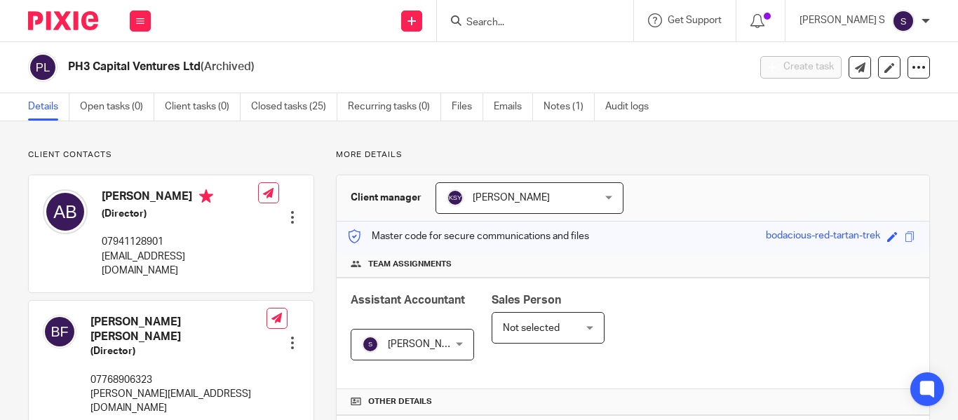
scroll to position [351, 0]
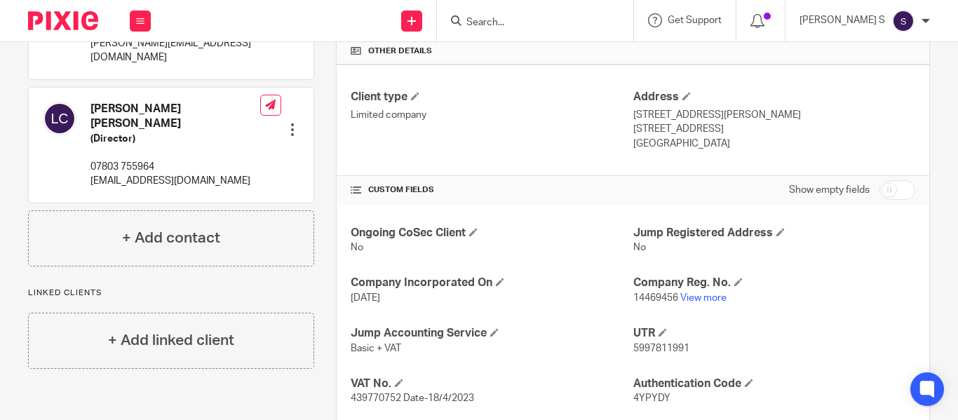
click at [516, 13] on form at bounding box center [539, 21] width 149 height 18
click at [517, 18] on input "Search" at bounding box center [528, 23] width 126 height 13
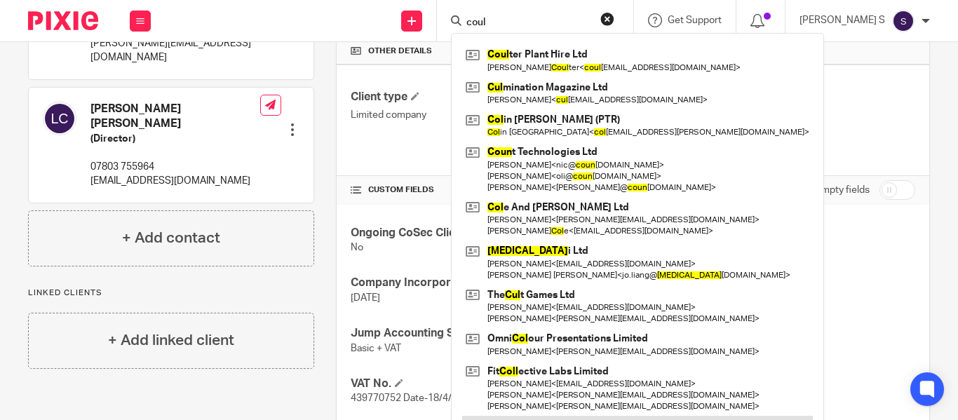
type input "coul"
